Goal: Navigation & Orientation: Find specific page/section

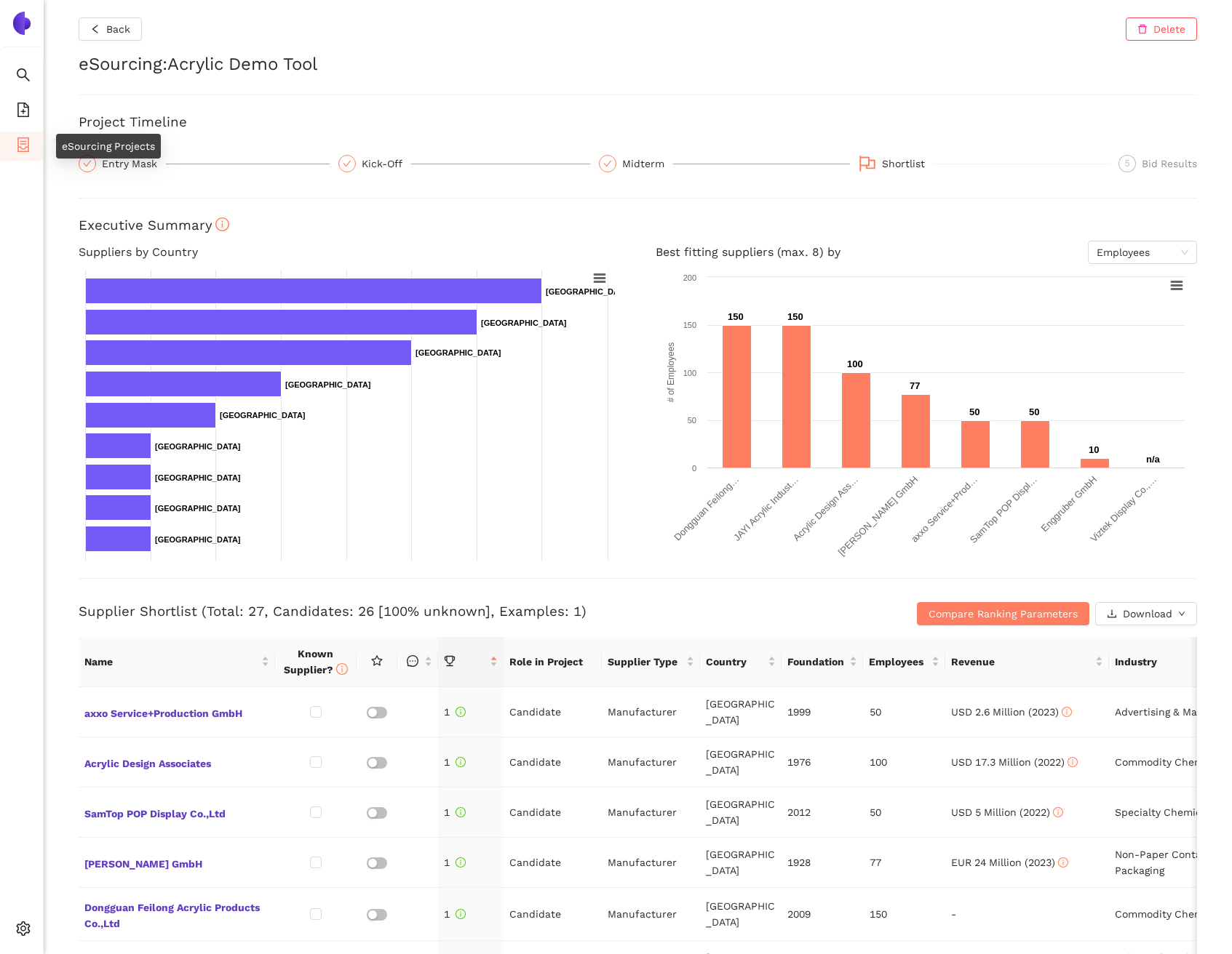
click at [24, 138] on icon "container" at bounding box center [24, 144] width 15 height 15
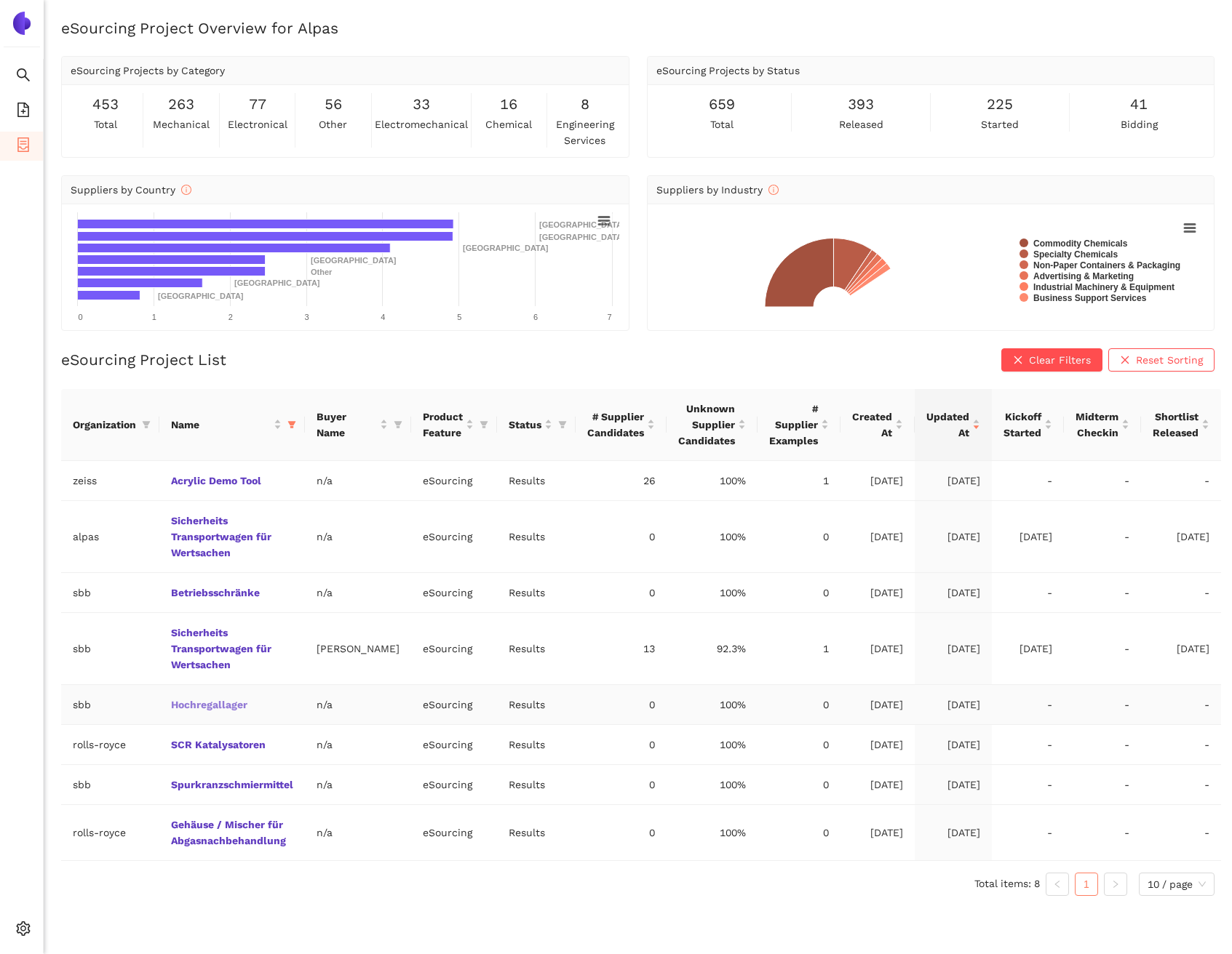
click at [0, 0] on link "Hochregallager" at bounding box center [0, 0] width 0 height 0
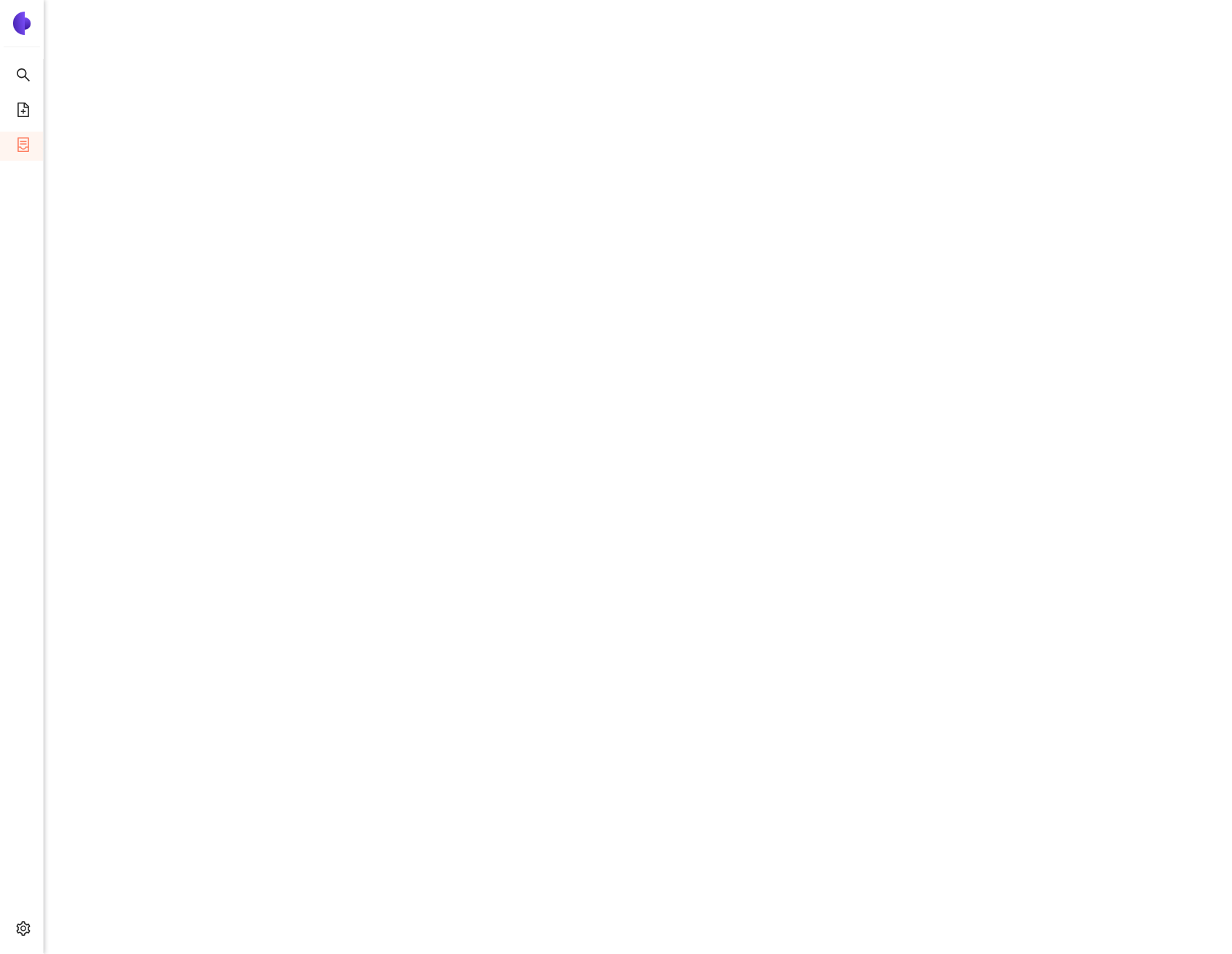
scroll to position [474, 0]
click at [23, 111] on icon "file-add" at bounding box center [24, 110] width 11 height 15
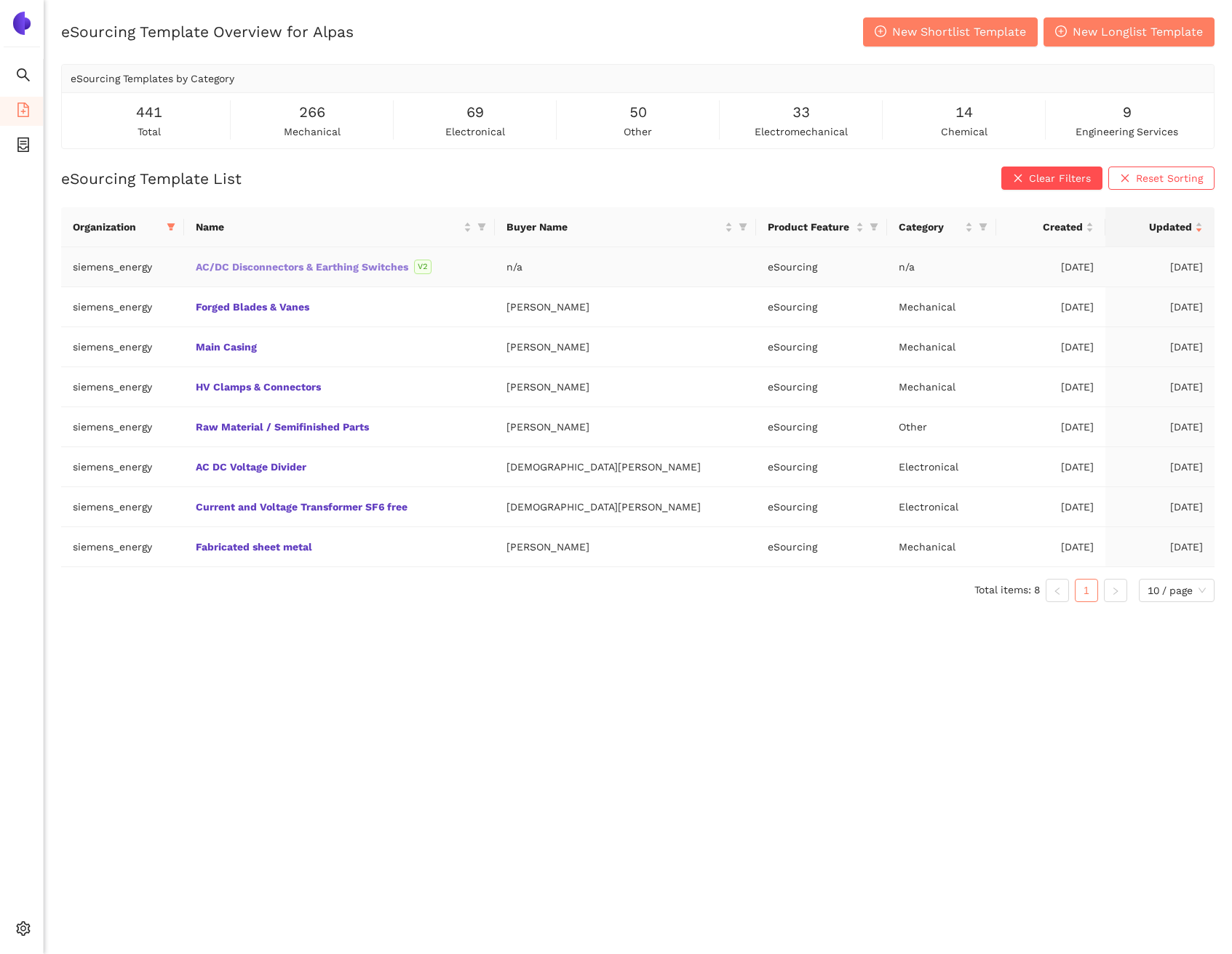
click at [0, 0] on link "AC/DC Disconnectors & Earthing Switches" at bounding box center [0, 0] width 0 height 0
